Goal: Information Seeking & Learning: Check status

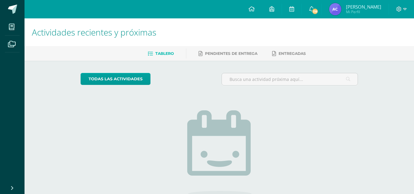
click at [335, 9] on img at bounding box center [335, 9] width 12 height 12
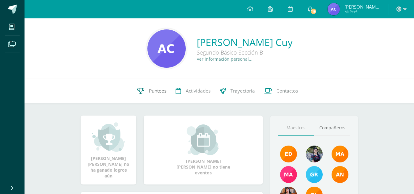
click at [152, 95] on link "Punteos" at bounding box center [152, 91] width 38 height 24
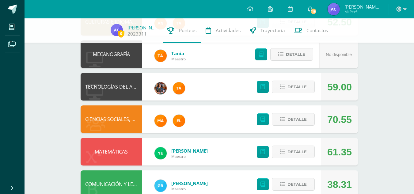
scroll to position [332, 0]
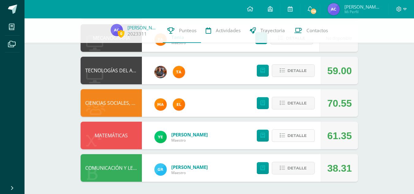
click at [302, 135] on span "Detalle" at bounding box center [296, 135] width 19 height 11
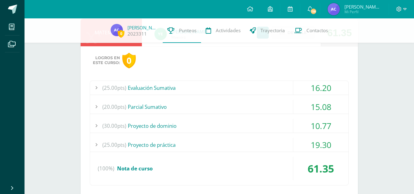
scroll to position [436, 0]
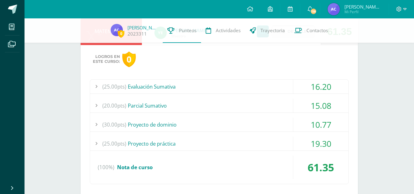
click at [194, 88] on div "(25.00pts) Evaluación Sumativa" at bounding box center [219, 87] width 258 height 14
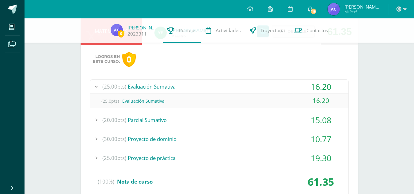
click at [165, 120] on div "(20.00pts) [GEOGRAPHIC_DATA]" at bounding box center [219, 120] width 258 height 14
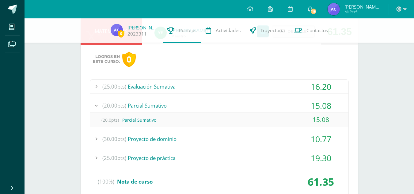
click at [157, 141] on div "(30.00pts) Proyecto de dominio" at bounding box center [219, 139] width 258 height 14
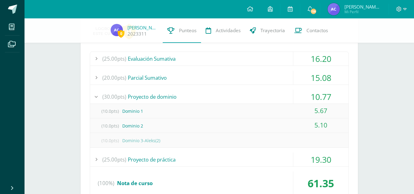
scroll to position [465, 0]
click at [168, 162] on div "(25.00pts) Proyecto de práctica" at bounding box center [219, 159] width 258 height 14
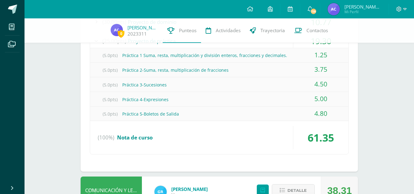
scroll to position [539, 0]
click at [150, 139] on span "Nota de curso" at bounding box center [135, 137] width 36 height 7
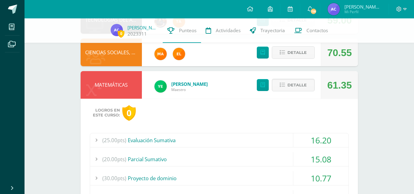
scroll to position [382, 0]
click at [288, 90] on span "Detalle" at bounding box center [296, 85] width 19 height 11
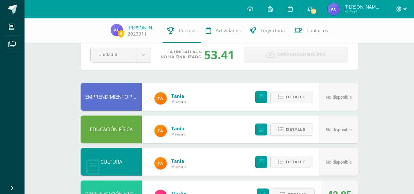
scroll to position [0, 0]
